Goal: Task Accomplishment & Management: Manage account settings

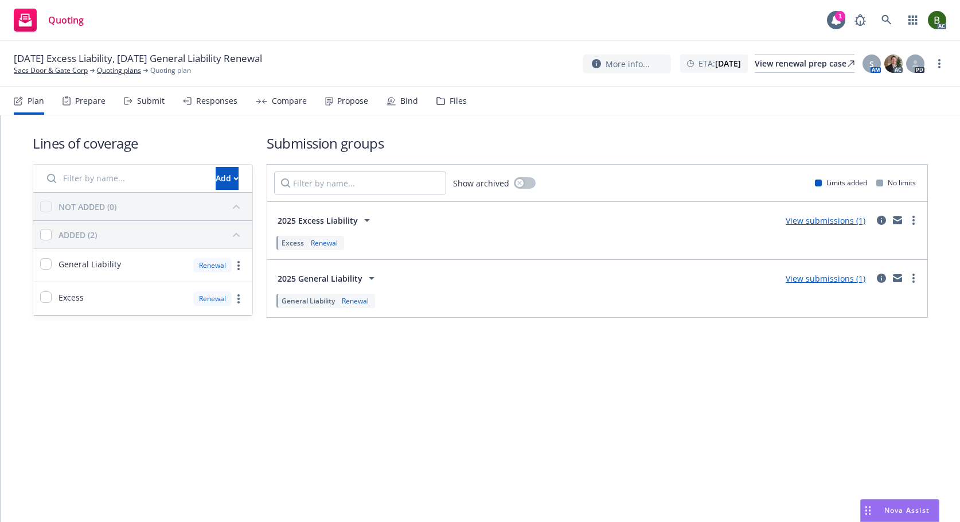
click at [444, 100] on div "Files" at bounding box center [451, 101] width 30 height 28
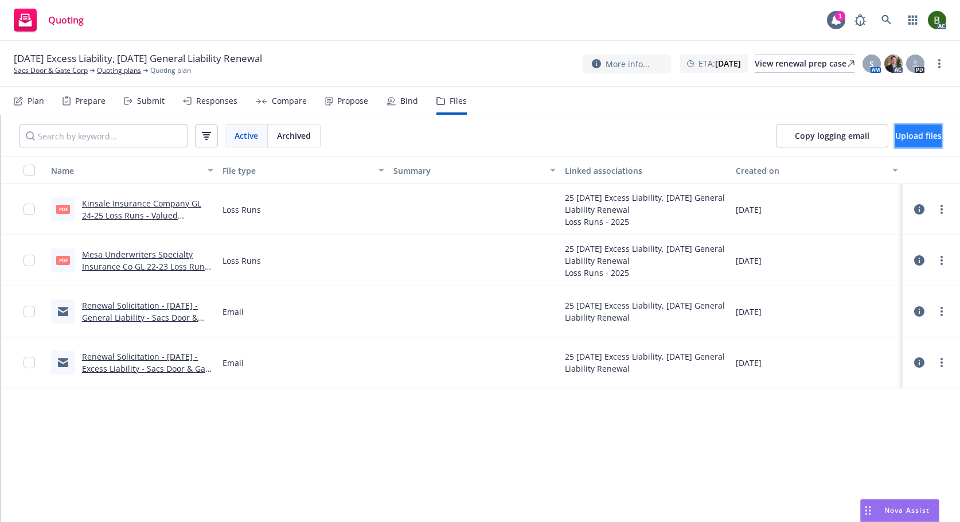
click at [895, 132] on span "Upload files" at bounding box center [918, 135] width 46 height 11
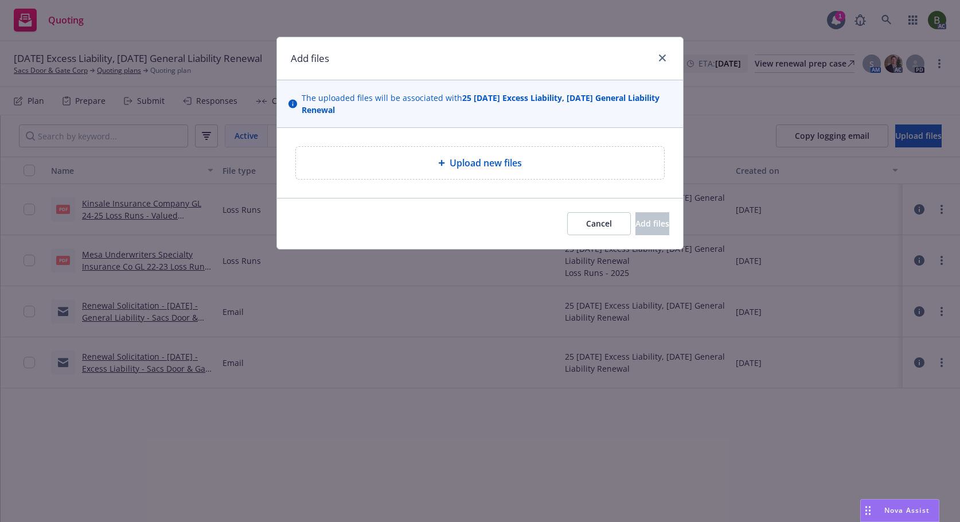
click at [453, 161] on span "Upload new files" at bounding box center [485, 163] width 72 height 14
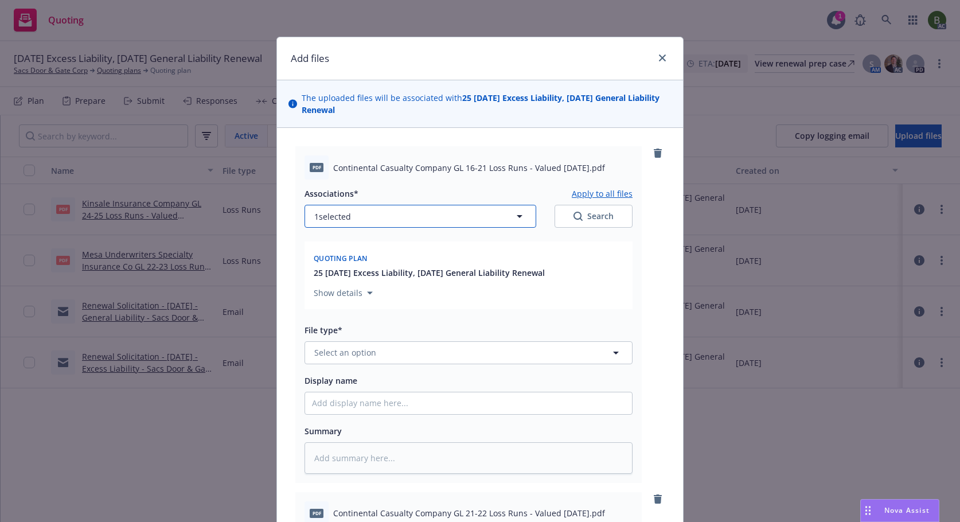
click at [415, 220] on button "1 selected" at bounding box center [420, 216] width 232 height 23
type textarea "x"
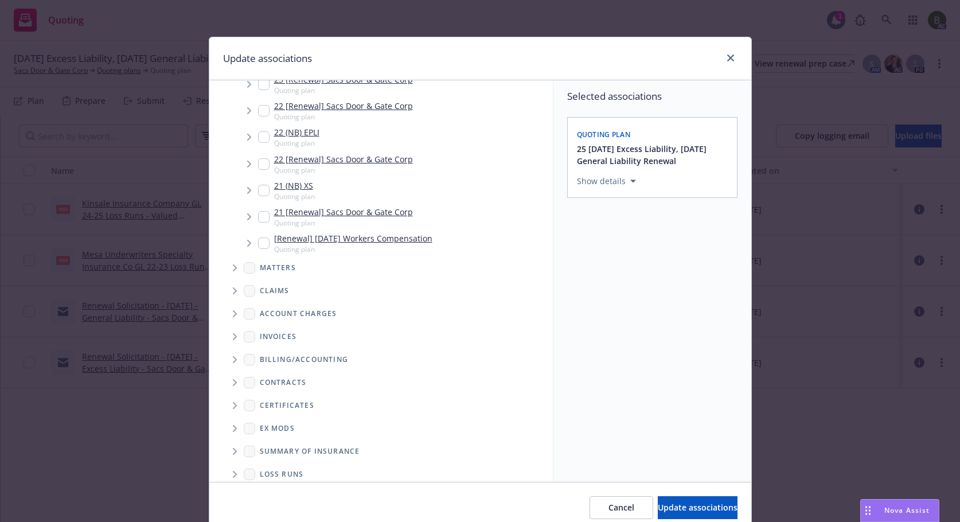
scroll to position [297, 0]
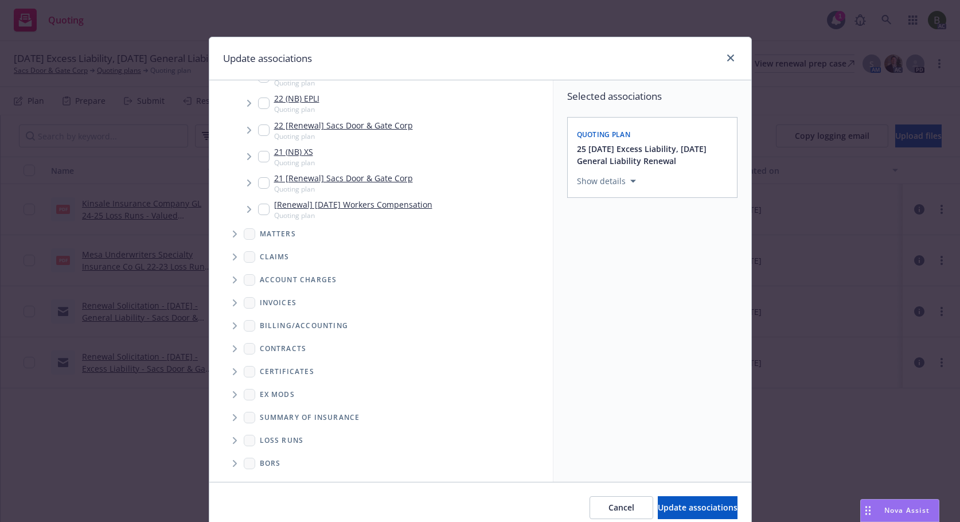
click at [233, 442] on icon "Folder Tree Example" at bounding box center [235, 440] width 5 height 7
click at [280, 476] on link "2025" at bounding box center [287, 481] width 18 height 12
checkbox input "true"
click at [675, 504] on span "Update associations" at bounding box center [698, 507] width 80 height 11
type textarea "x"
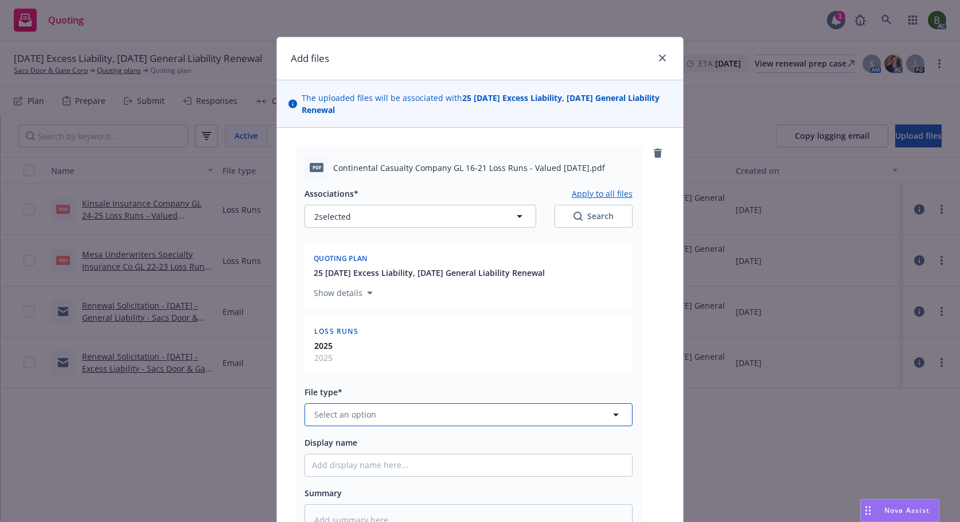
click at [404, 420] on button "Select an option" at bounding box center [468, 414] width 328 height 23
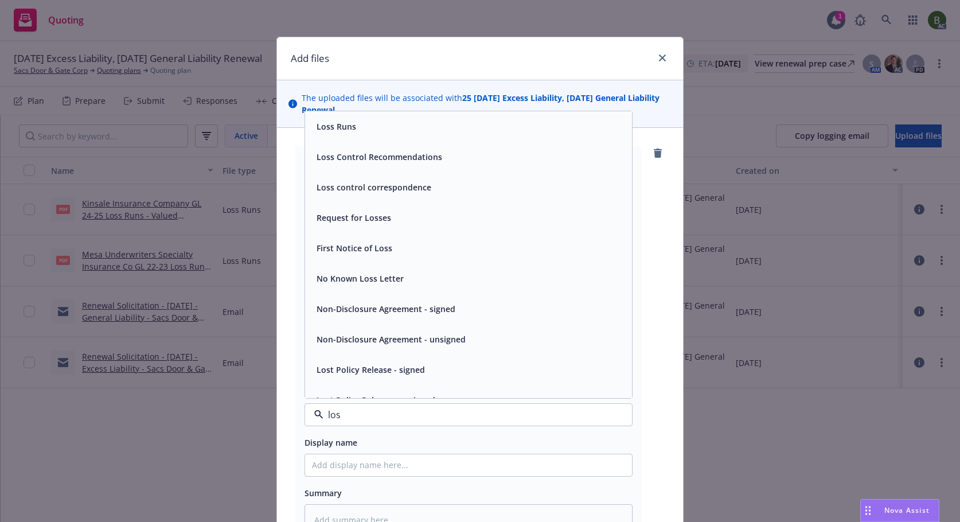
type input "loss"
click at [326, 137] on div "Loss Runs" at bounding box center [468, 126] width 327 height 30
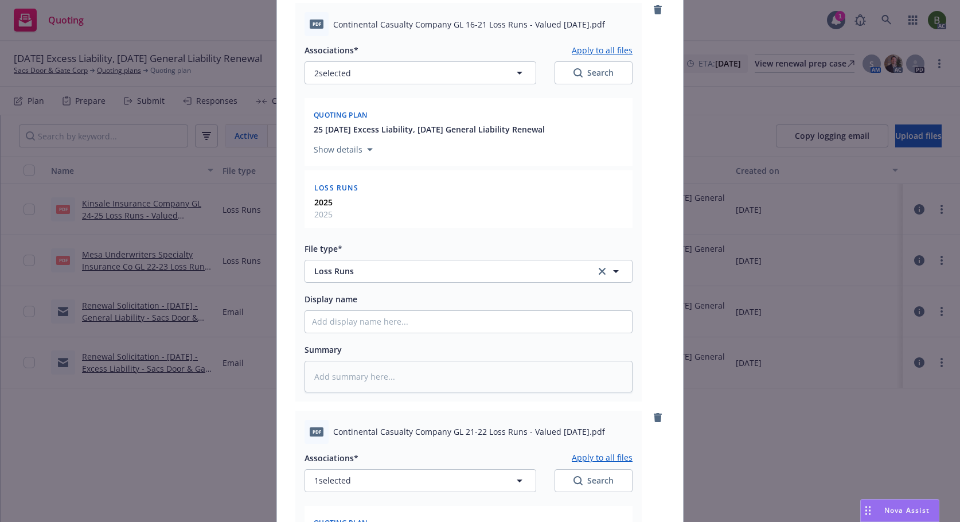
scroll to position [287, 0]
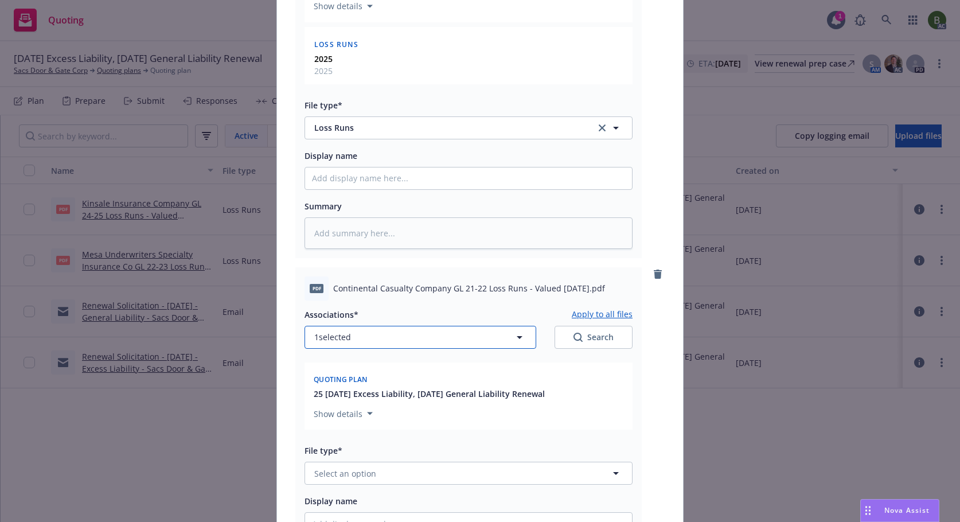
click at [406, 343] on button "1 selected" at bounding box center [420, 337] width 232 height 23
type textarea "x"
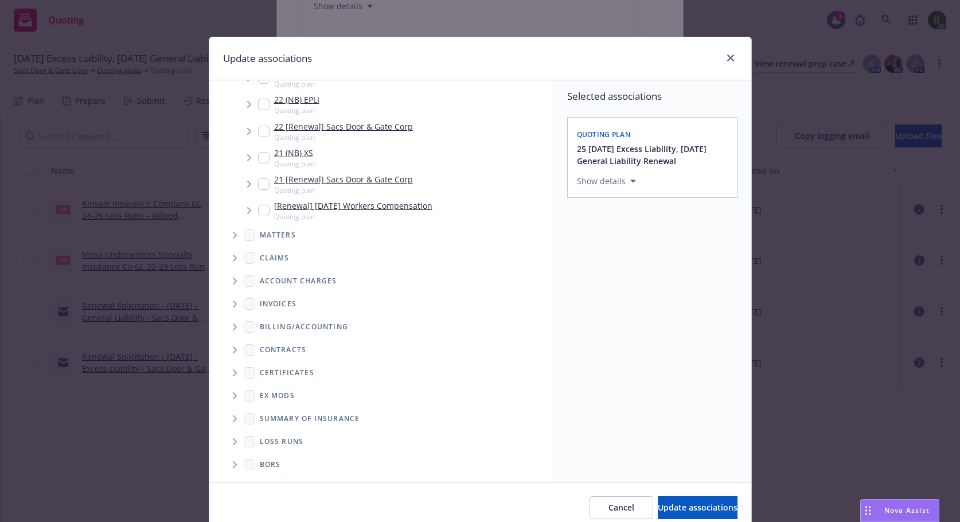
scroll to position [297, 0]
click at [233, 440] on icon "Folder Tree Example" at bounding box center [235, 440] width 4 height 7
click at [278, 478] on link "2025" at bounding box center [287, 481] width 18 height 12
checkbox input "true"
click at [658, 508] on span "Update associations" at bounding box center [698, 507] width 80 height 11
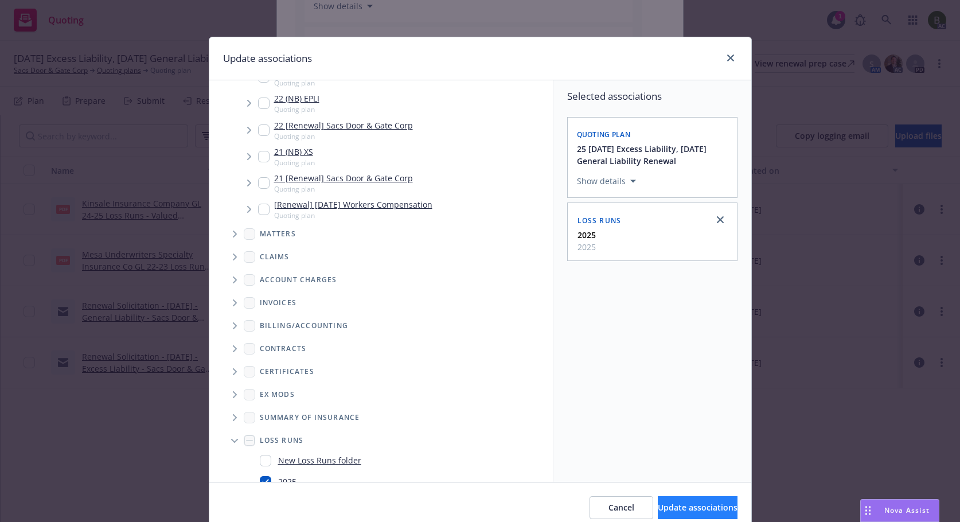
type textarea "x"
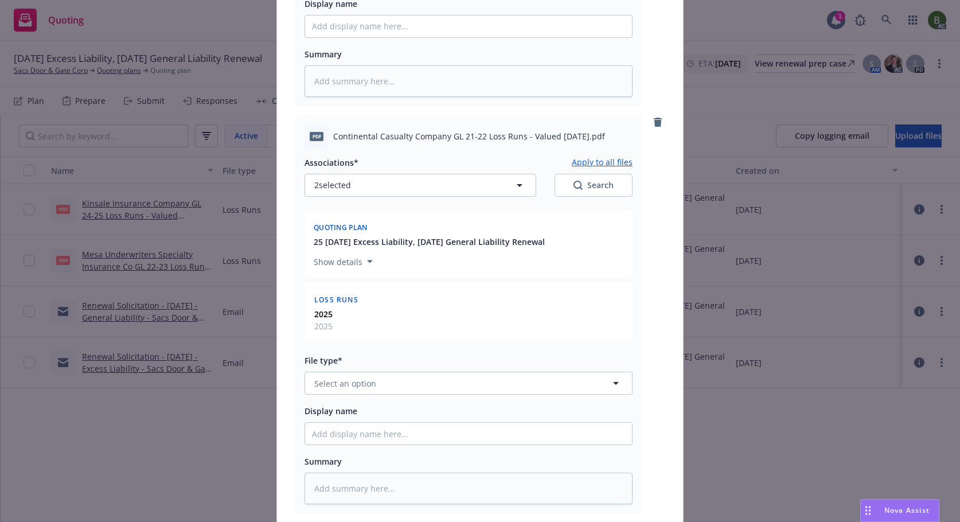
scroll to position [516, 0]
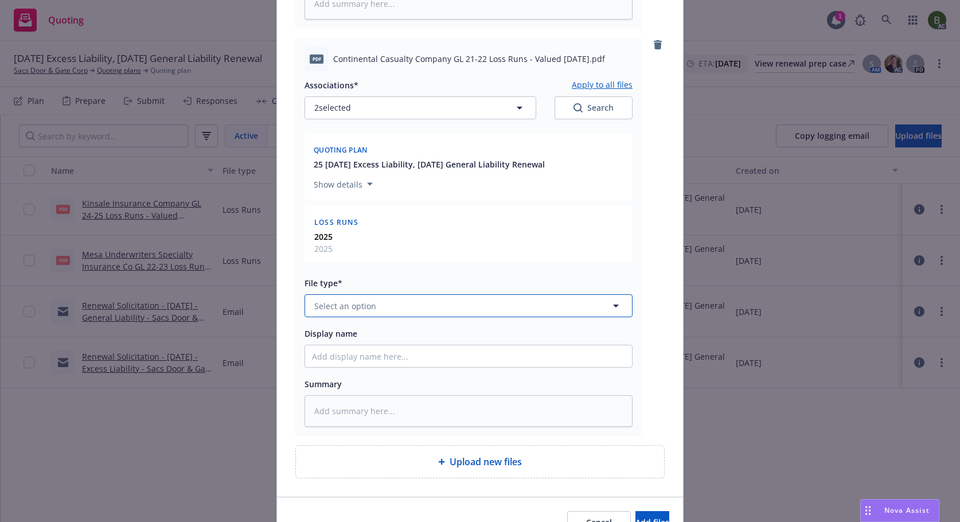
click at [384, 304] on button "Select an option" at bounding box center [468, 305] width 328 height 23
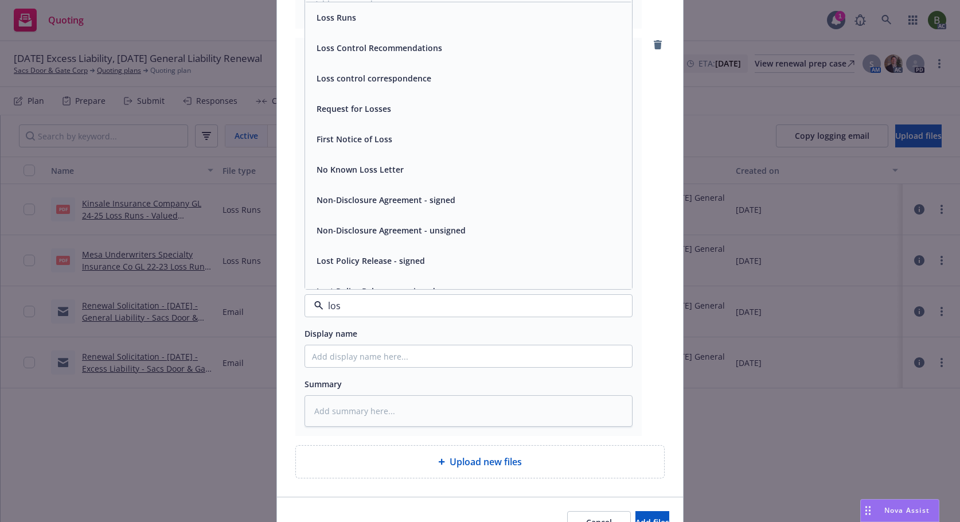
type input "loss"
click at [335, 7] on div "Loss Runs" at bounding box center [468, 17] width 327 height 30
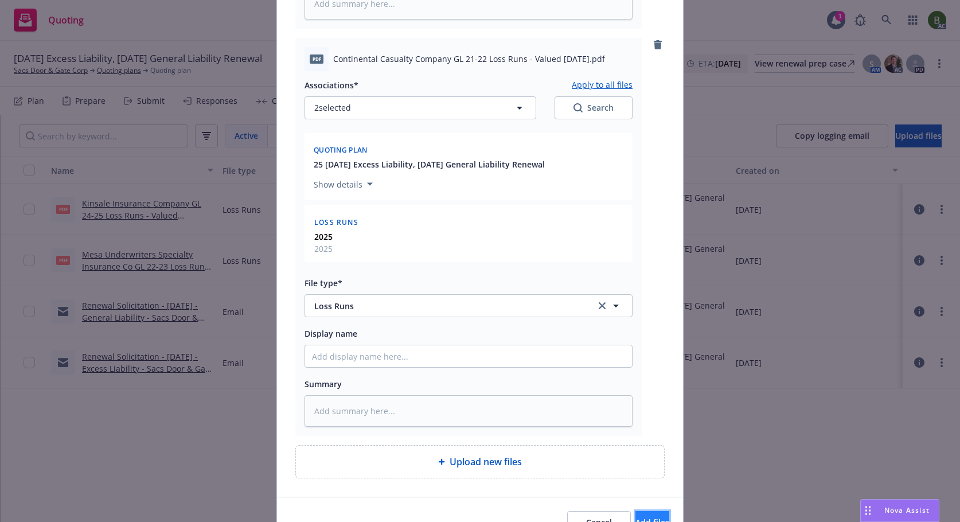
click at [635, 518] on span "Add files" at bounding box center [652, 521] width 34 height 11
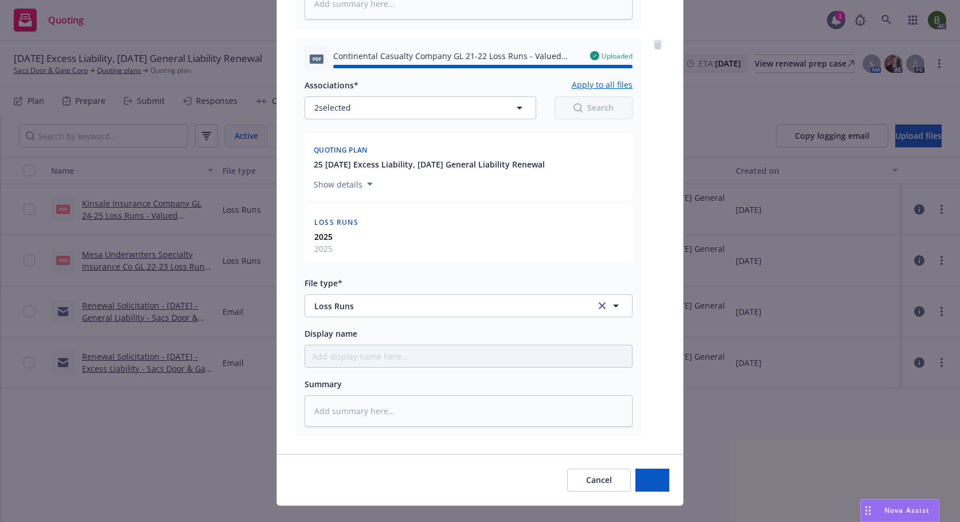
type textarea "x"
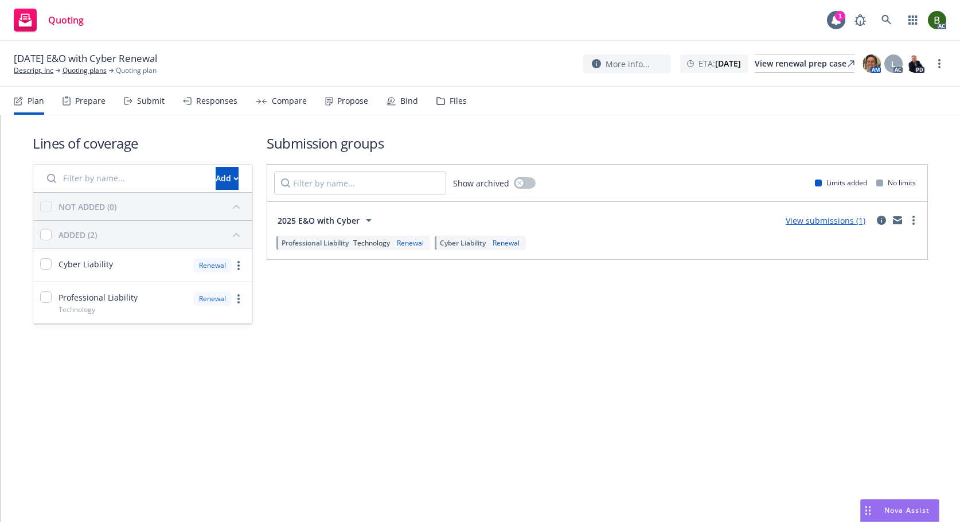
click at [442, 99] on div "Files" at bounding box center [451, 101] width 30 height 28
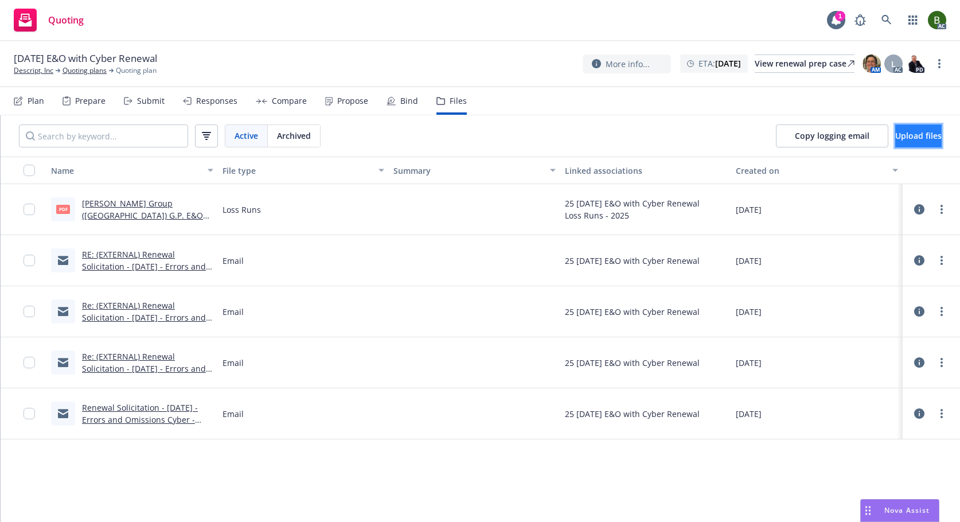
click at [910, 137] on span "Upload files" at bounding box center [918, 135] width 46 height 11
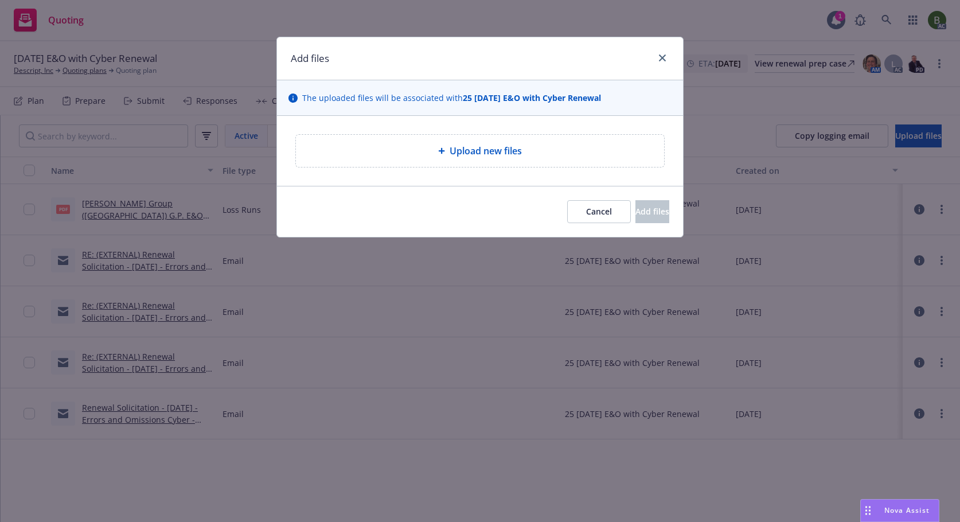
click at [432, 151] on div "Upload new files" at bounding box center [480, 151] width 350 height 14
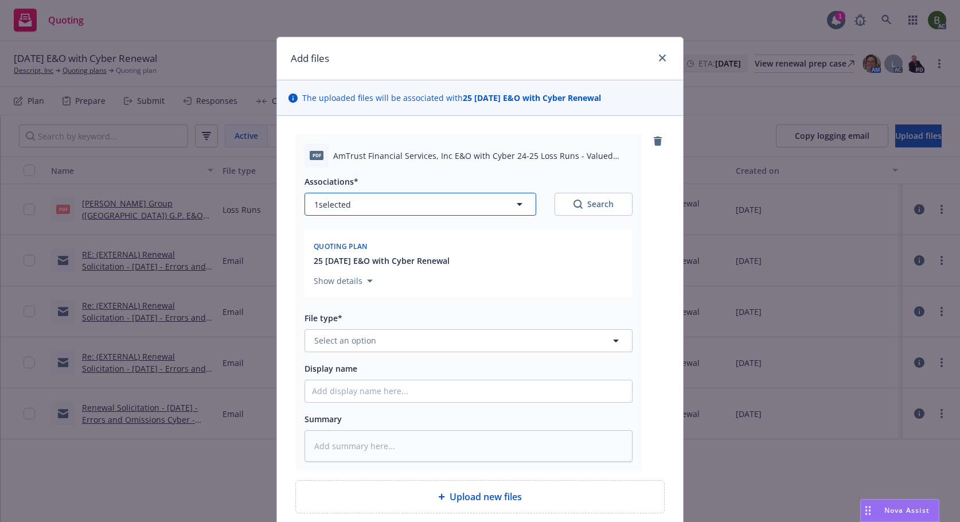
click at [451, 202] on button "1 selected" at bounding box center [420, 204] width 232 height 23
type textarea "x"
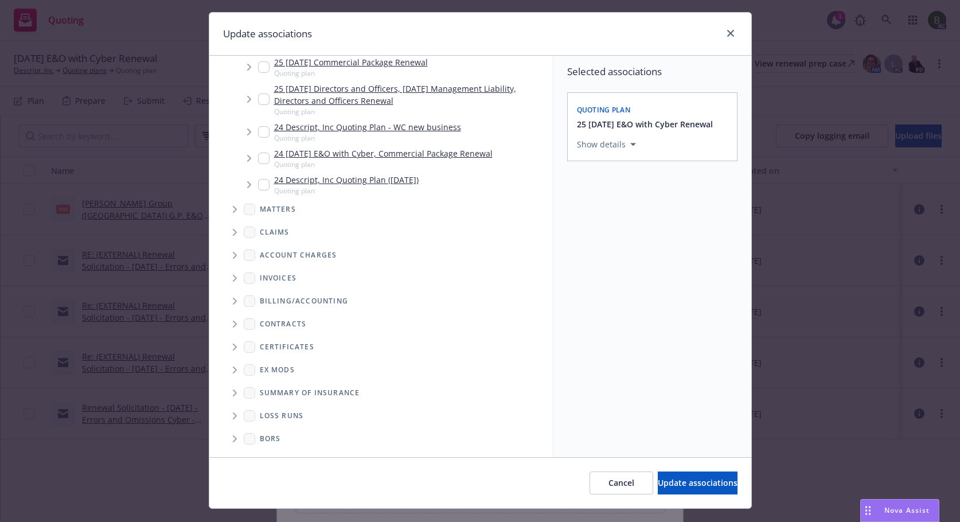
scroll to position [48, 0]
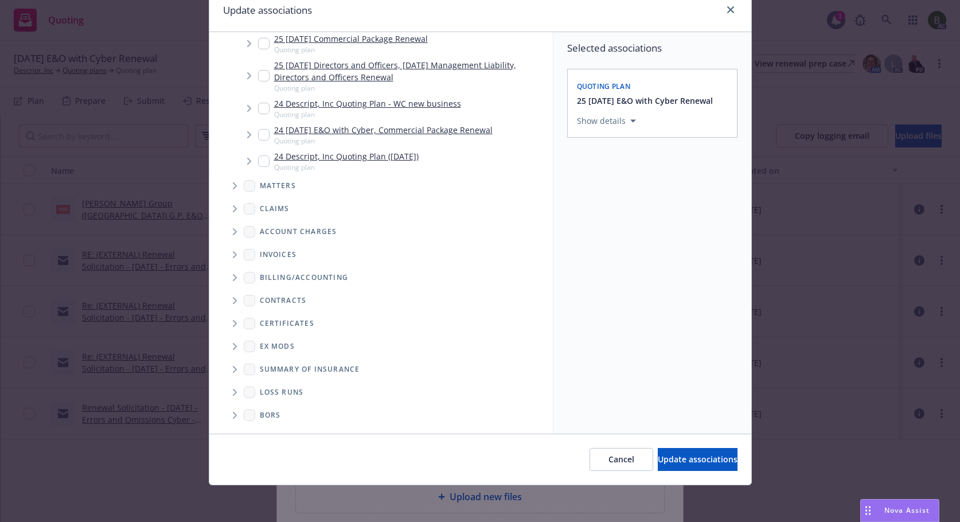
click at [230, 396] on span "Folder Tree Example" at bounding box center [234, 392] width 18 height 18
click at [279, 430] on link "2025" at bounding box center [287, 433] width 18 height 12
checkbox input "true"
click at [668, 467] on button "Update associations" at bounding box center [698, 459] width 80 height 23
type textarea "x"
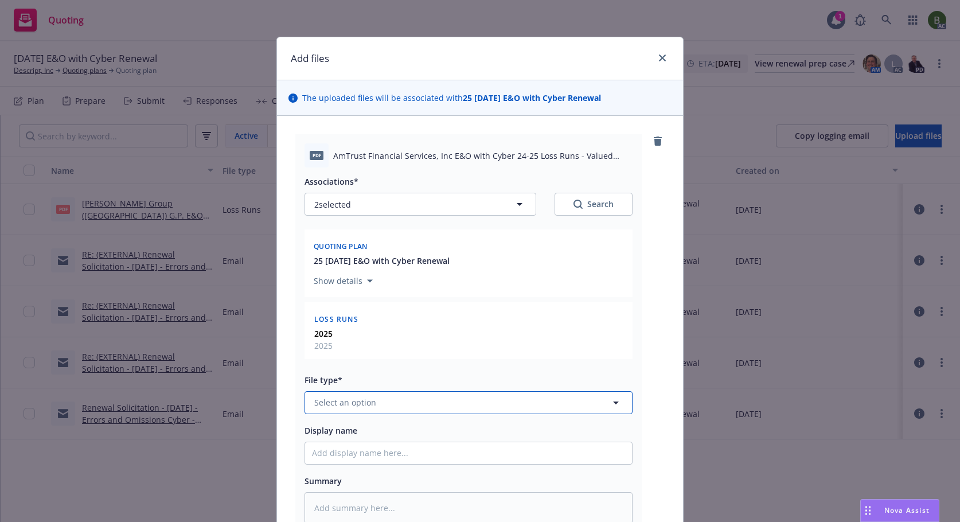
click at [374, 398] on button "Select an option" at bounding box center [468, 402] width 328 height 23
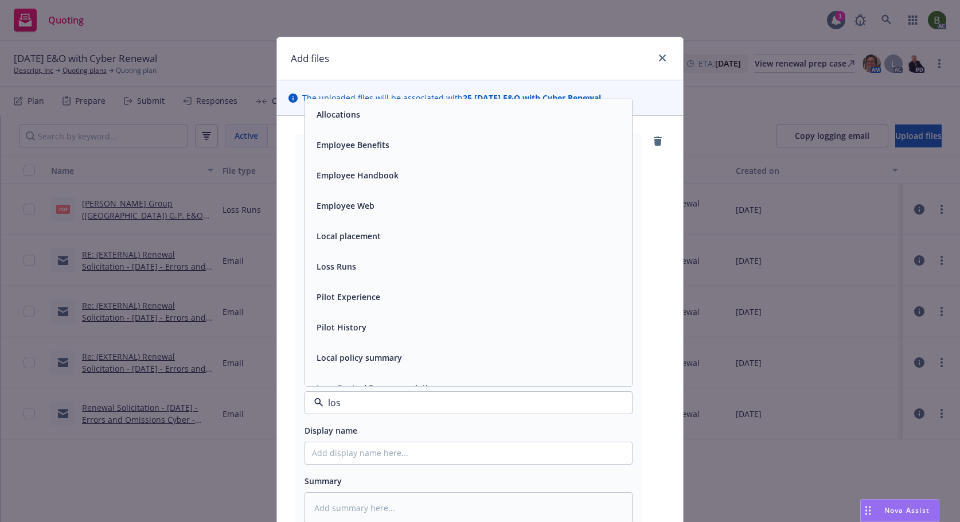
type input "loss"
click at [319, 117] on span "Loss Runs" at bounding box center [336, 114] width 40 height 12
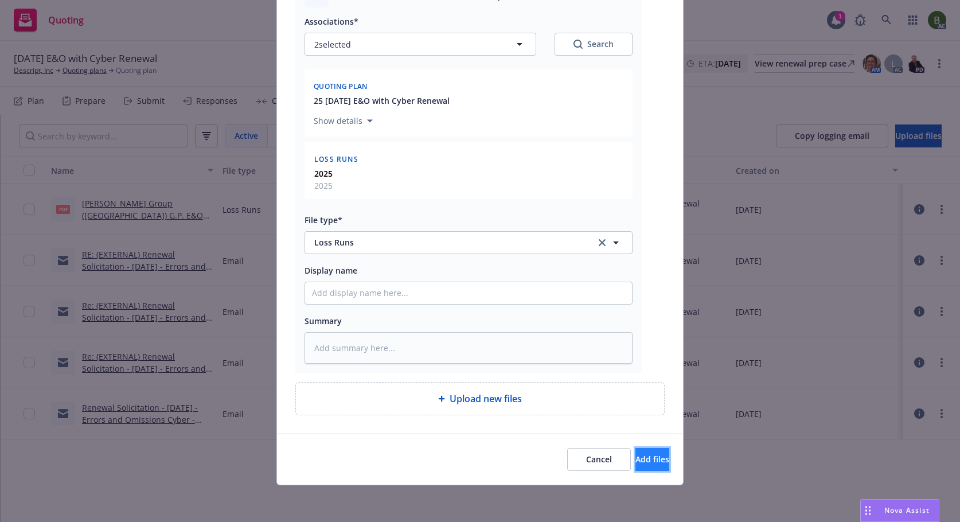
click at [635, 460] on span "Add files" at bounding box center [652, 458] width 34 height 11
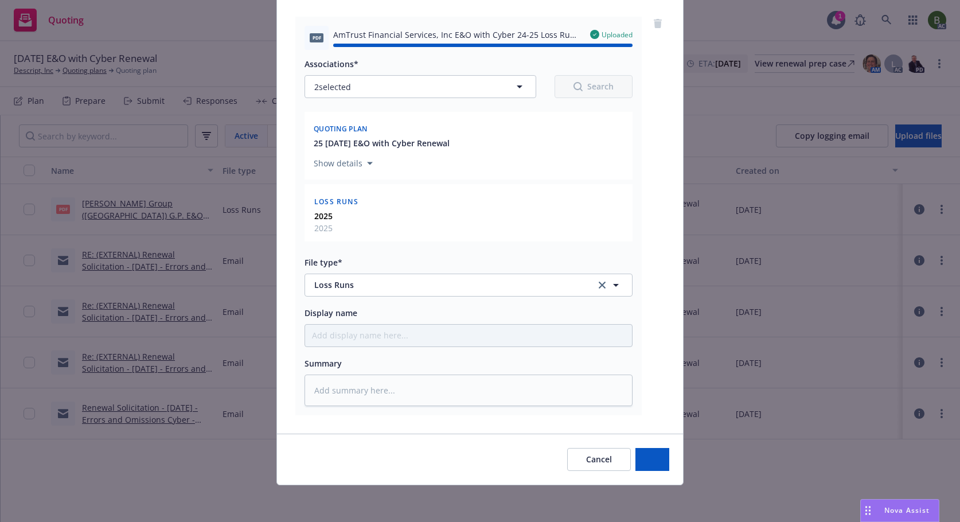
type textarea "x"
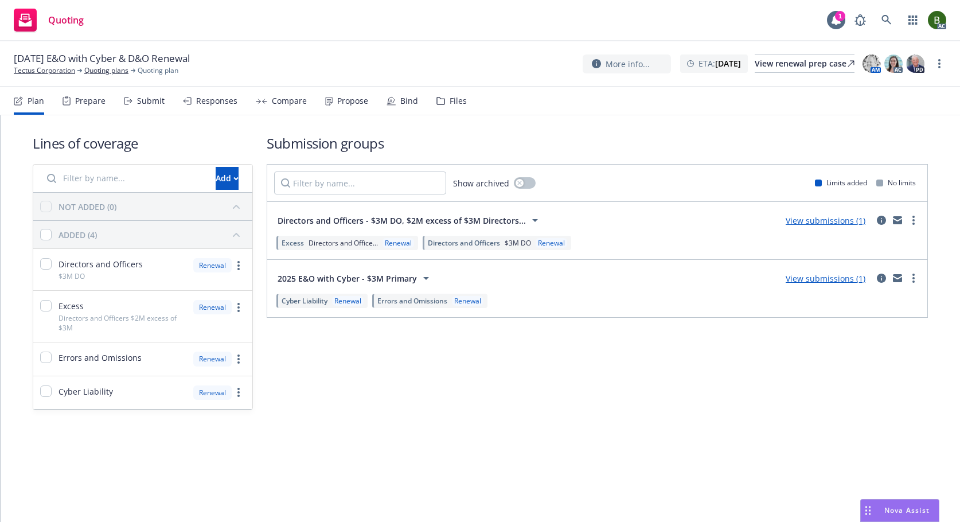
click at [452, 103] on div "Files" at bounding box center [457, 100] width 17 height 9
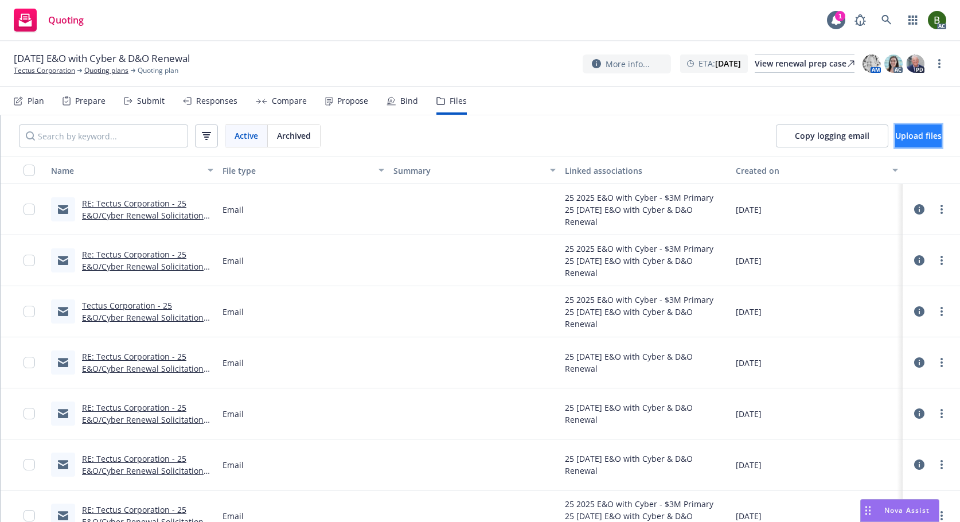
click at [895, 139] on span "Upload files" at bounding box center [918, 135] width 46 height 11
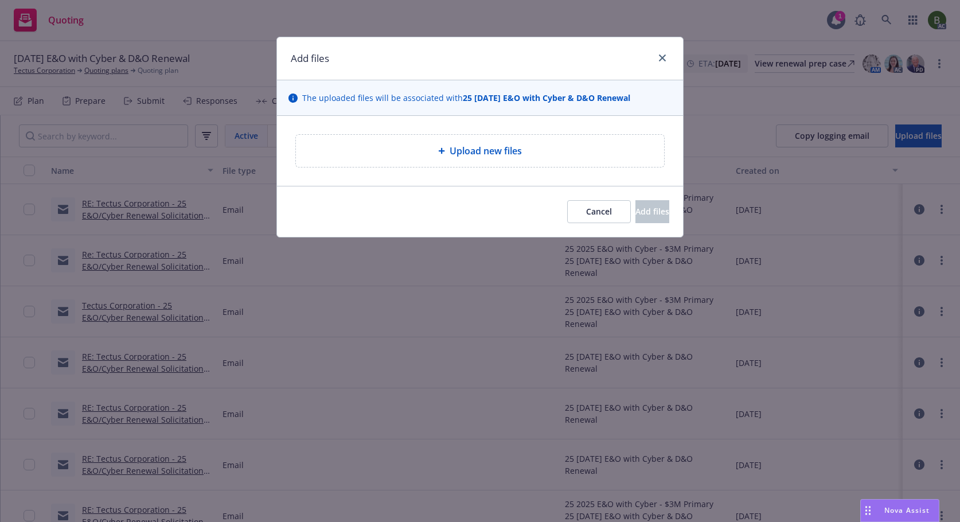
click at [465, 151] on span "Upload new files" at bounding box center [485, 151] width 72 height 14
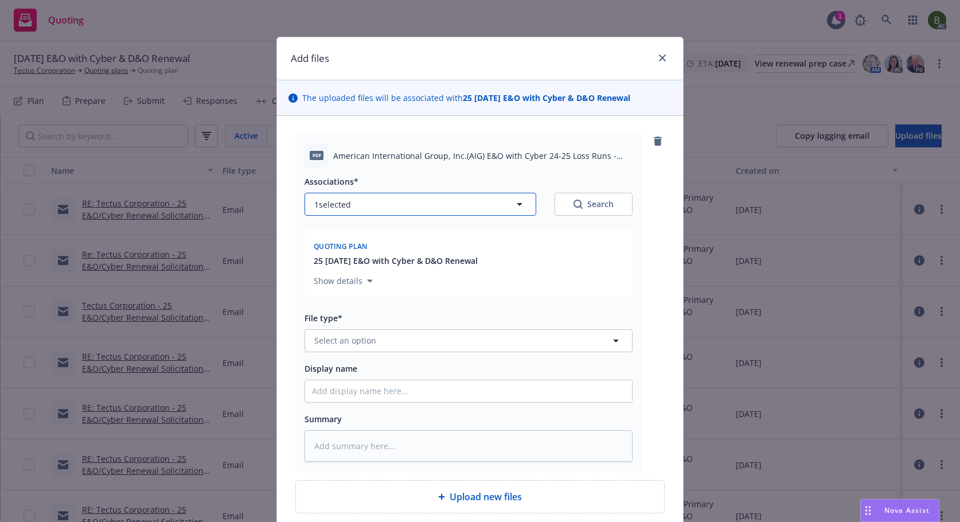
click at [435, 204] on button "1 selected" at bounding box center [420, 204] width 232 height 23
type textarea "x"
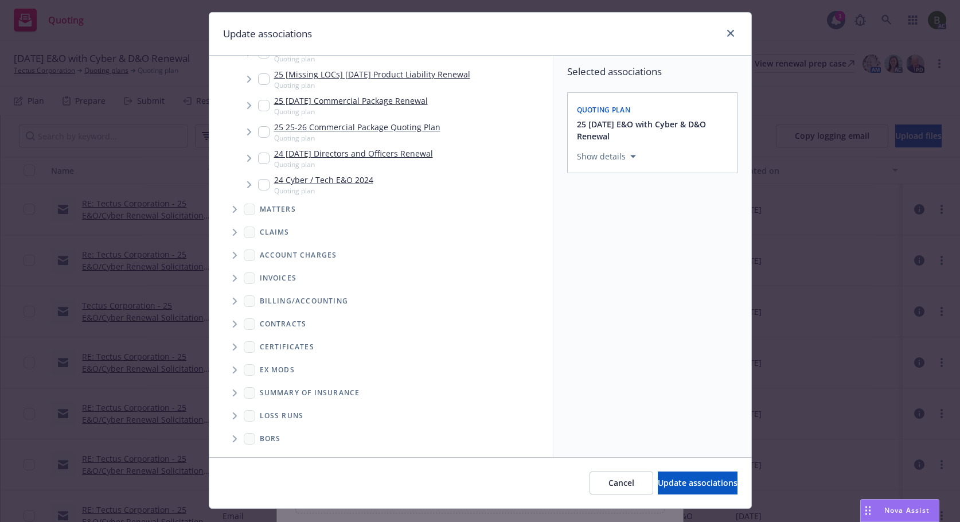
scroll to position [48, 0]
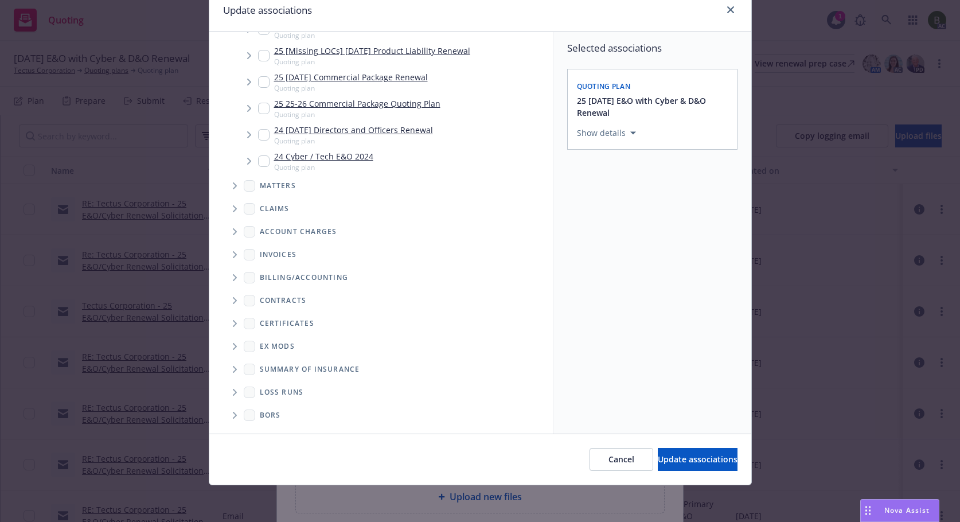
click at [226, 389] on span "Folder Tree Example" at bounding box center [234, 392] width 18 height 18
click at [261, 412] on input "Folder Tree Example" at bounding box center [265, 411] width 11 height 11
checkbox input "true"
click at [619, 205] on button "Select an option" at bounding box center [652, 212] width 151 height 23
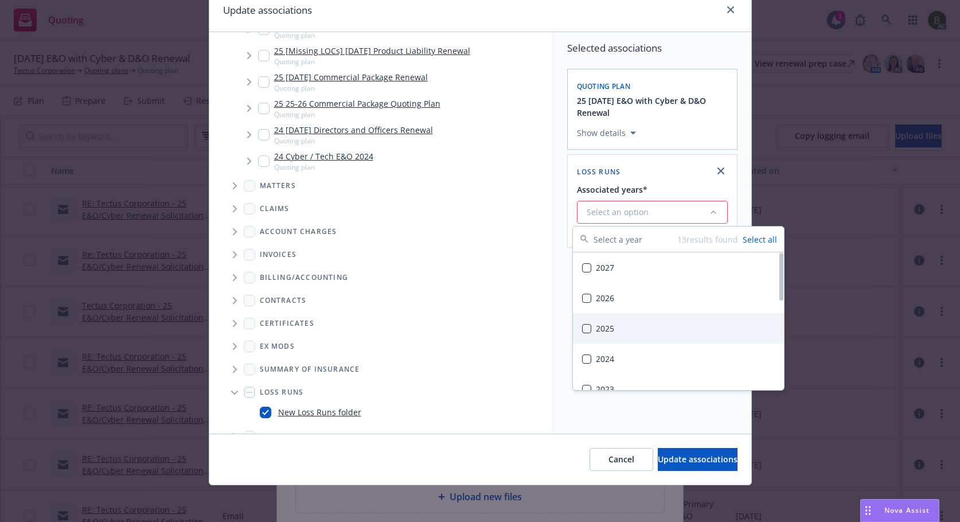
click at [603, 336] on div "2025" at bounding box center [678, 328] width 211 height 30
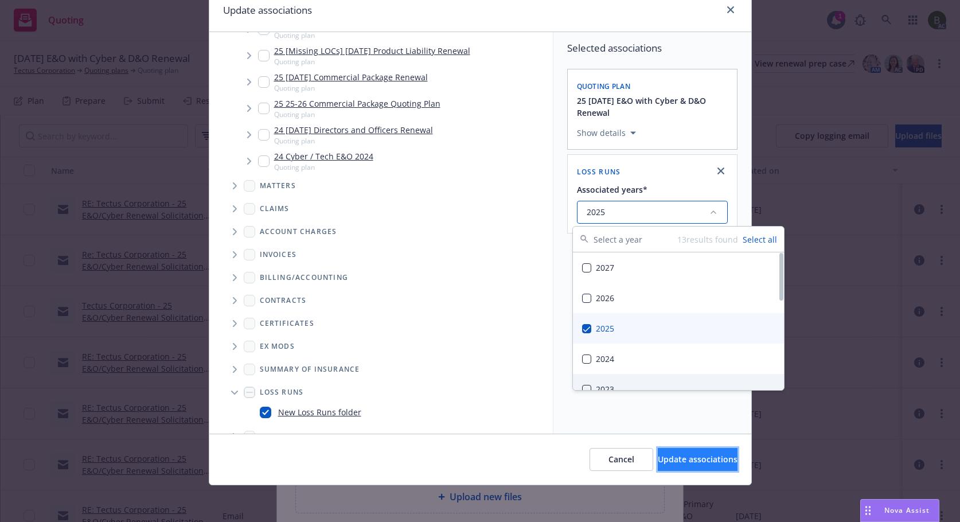
click at [662, 461] on span "Update associations" at bounding box center [698, 458] width 80 height 11
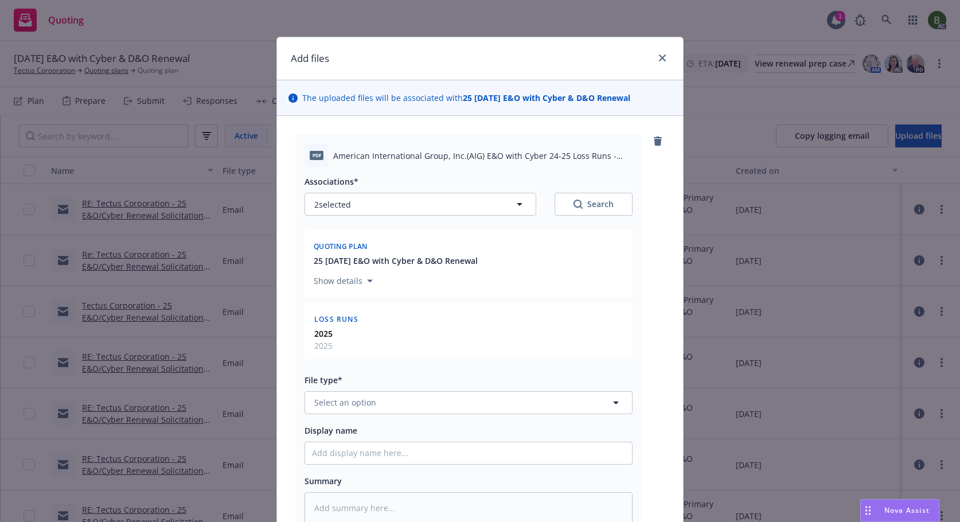
type textarea "x"
click at [367, 398] on span "Select an option" at bounding box center [345, 402] width 62 height 12
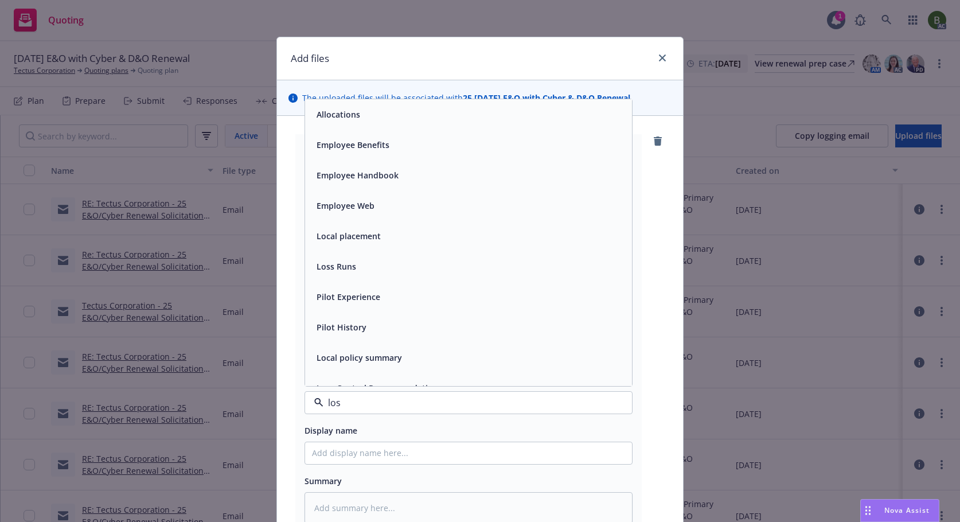
type input "loss"
click at [348, 118] on span "Loss Runs" at bounding box center [336, 114] width 40 height 12
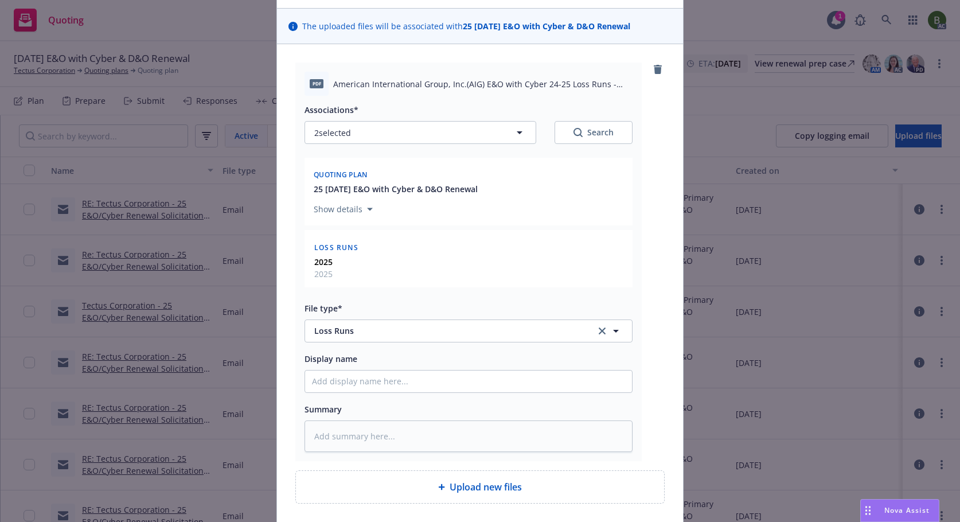
scroll to position [160, 0]
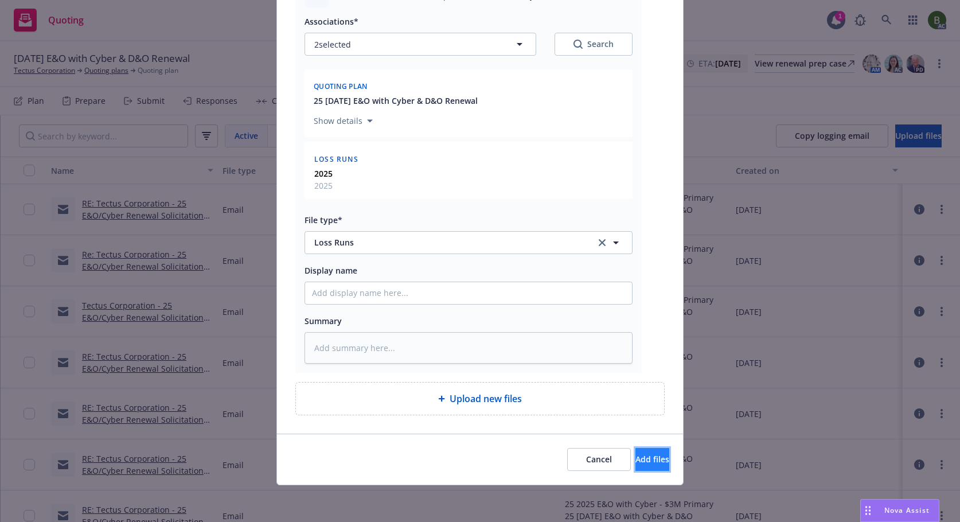
click at [635, 452] on button "Add files" at bounding box center [652, 459] width 34 height 23
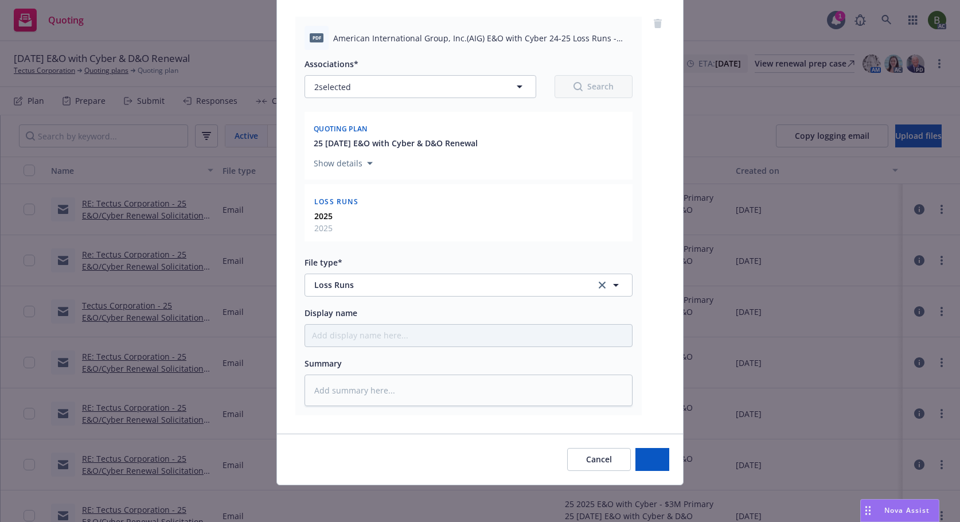
scroll to position [118, 0]
type textarea "x"
